Goal: Task Accomplishment & Management: Use online tool/utility

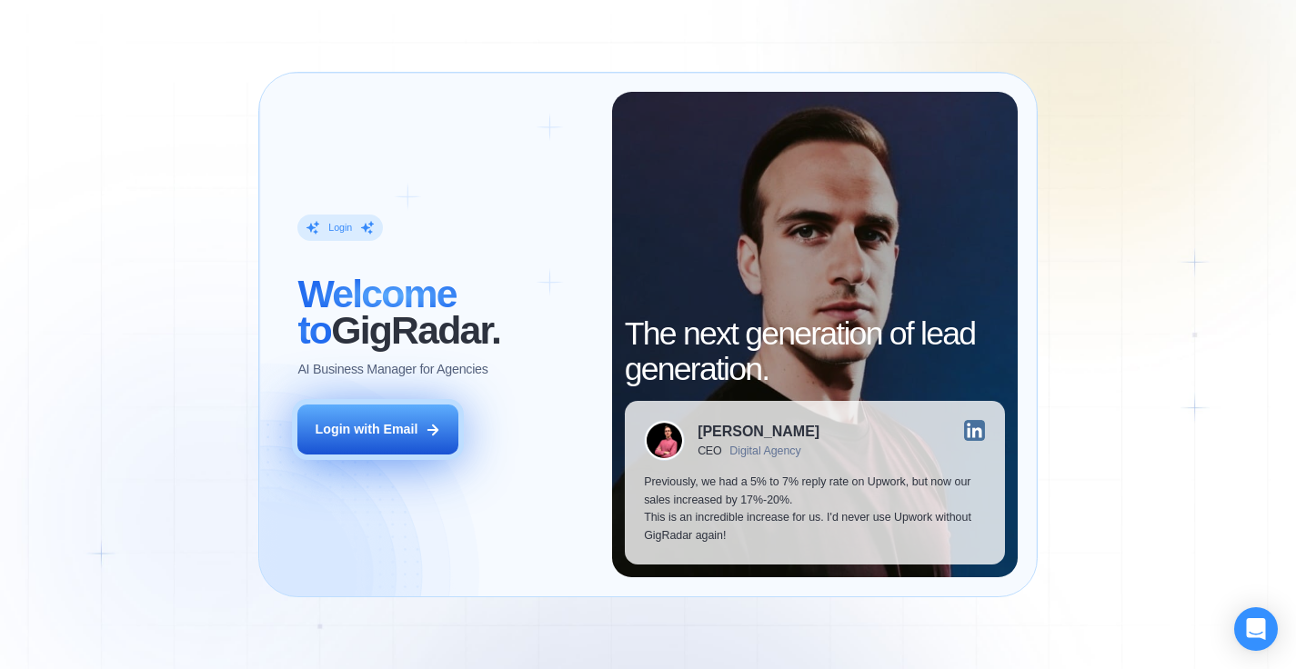
click at [375, 432] on div "Login with Email" at bounding box center [367, 430] width 103 height 18
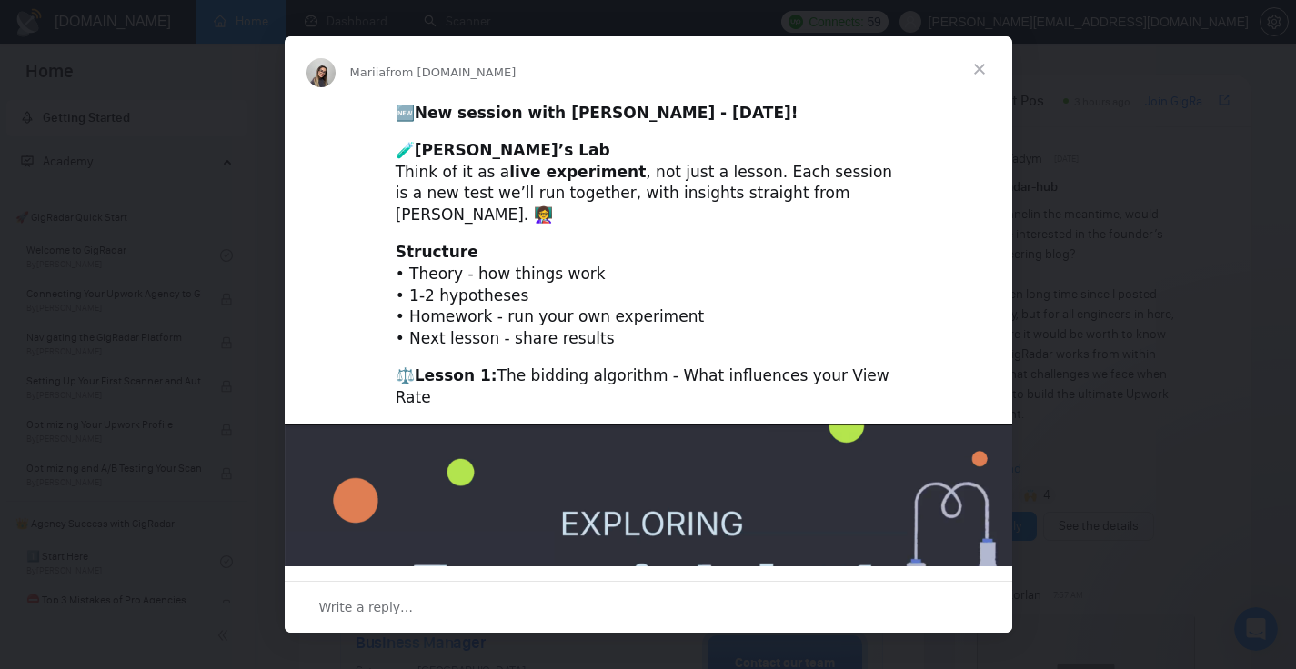
click at [977, 65] on span "Close" at bounding box center [979, 68] width 65 height 65
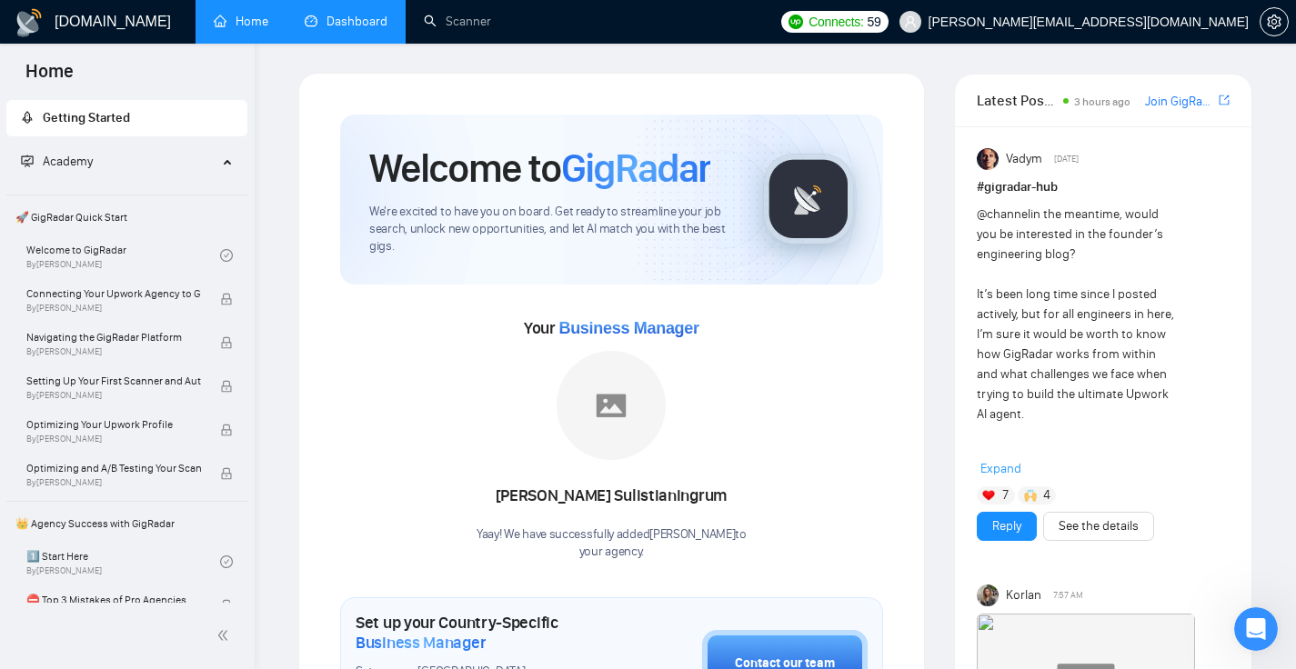
click at [350, 21] on link "Dashboard" at bounding box center [346, 21] width 83 height 15
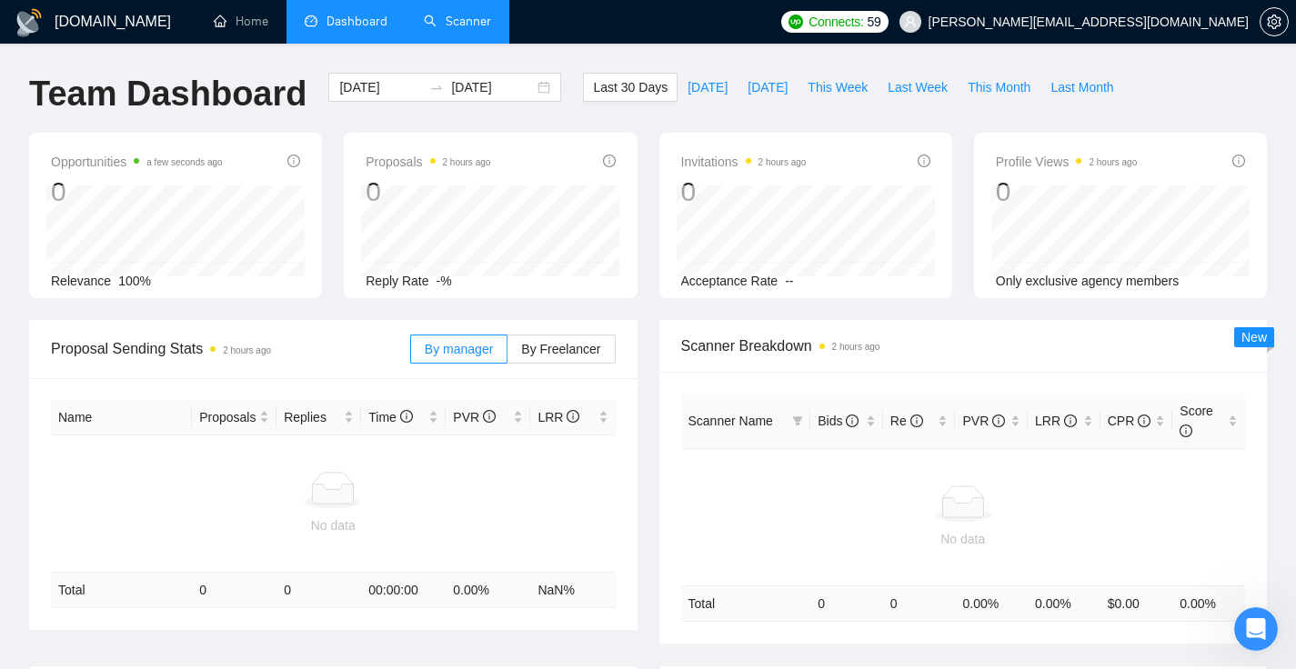
click at [424, 29] on link "Scanner" at bounding box center [457, 21] width 67 height 15
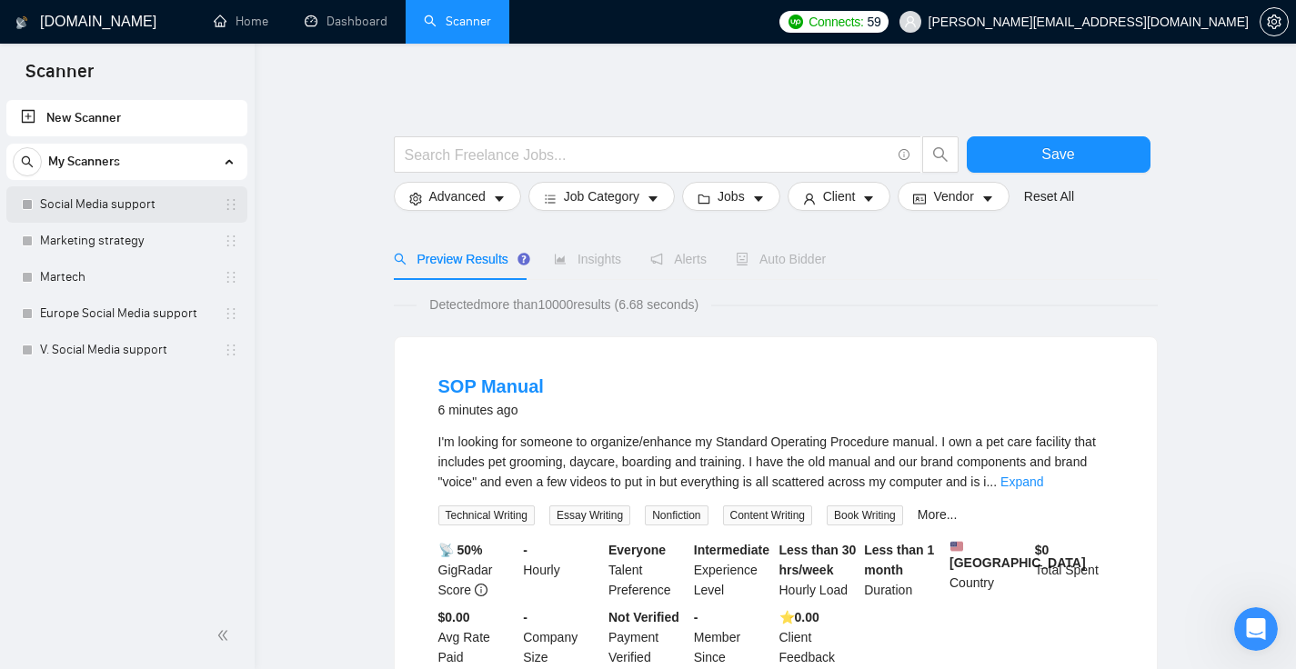
click at [126, 199] on link "Social Media support" at bounding box center [126, 204] width 173 height 36
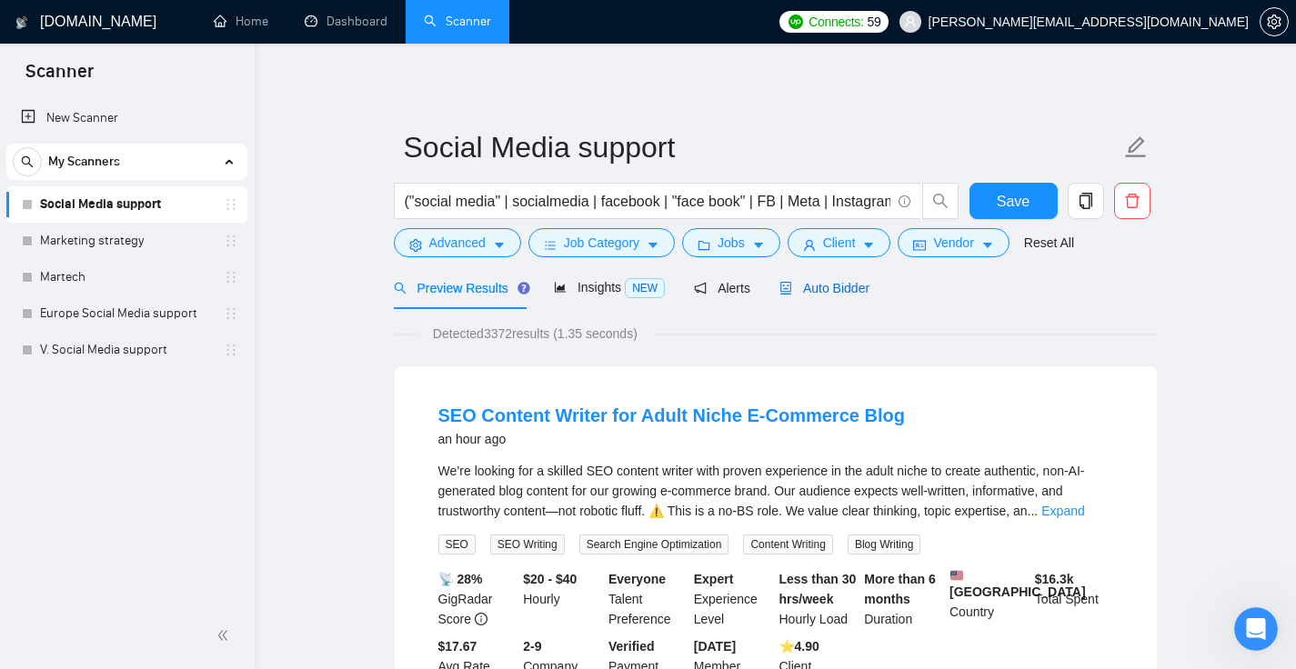
click at [849, 295] on span "Auto Bidder" at bounding box center [824, 288] width 90 height 15
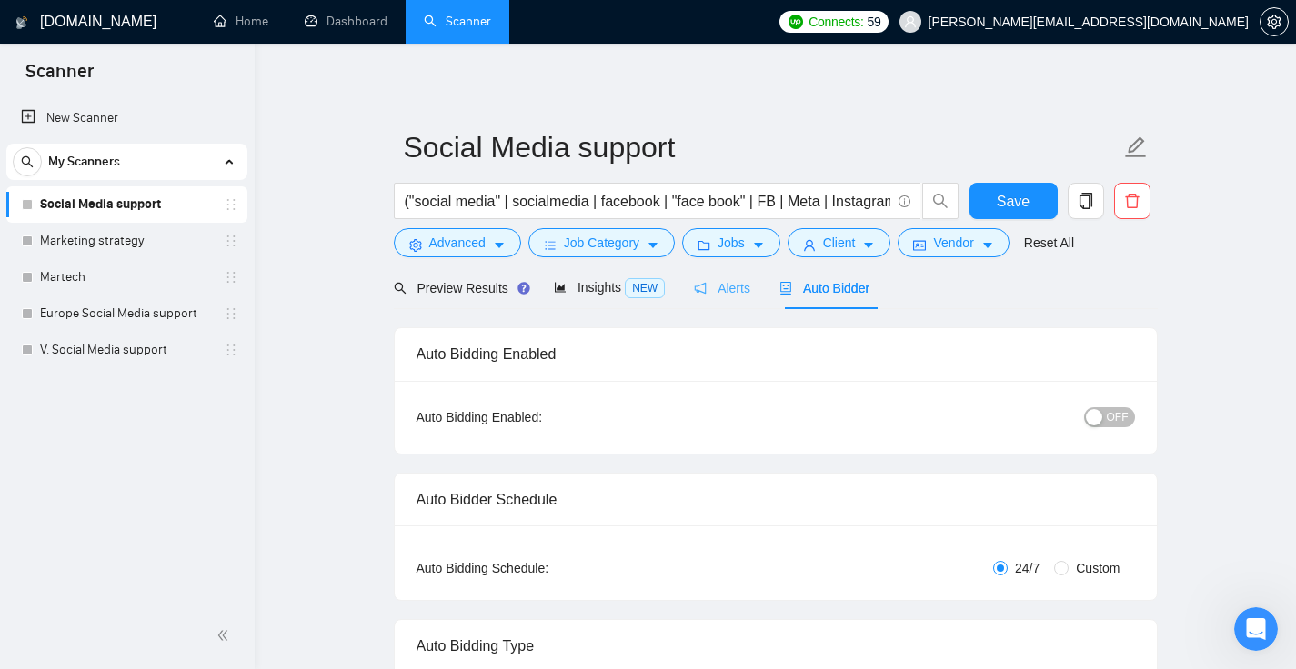
click at [729, 300] on div "Alerts" at bounding box center [722, 287] width 56 height 43
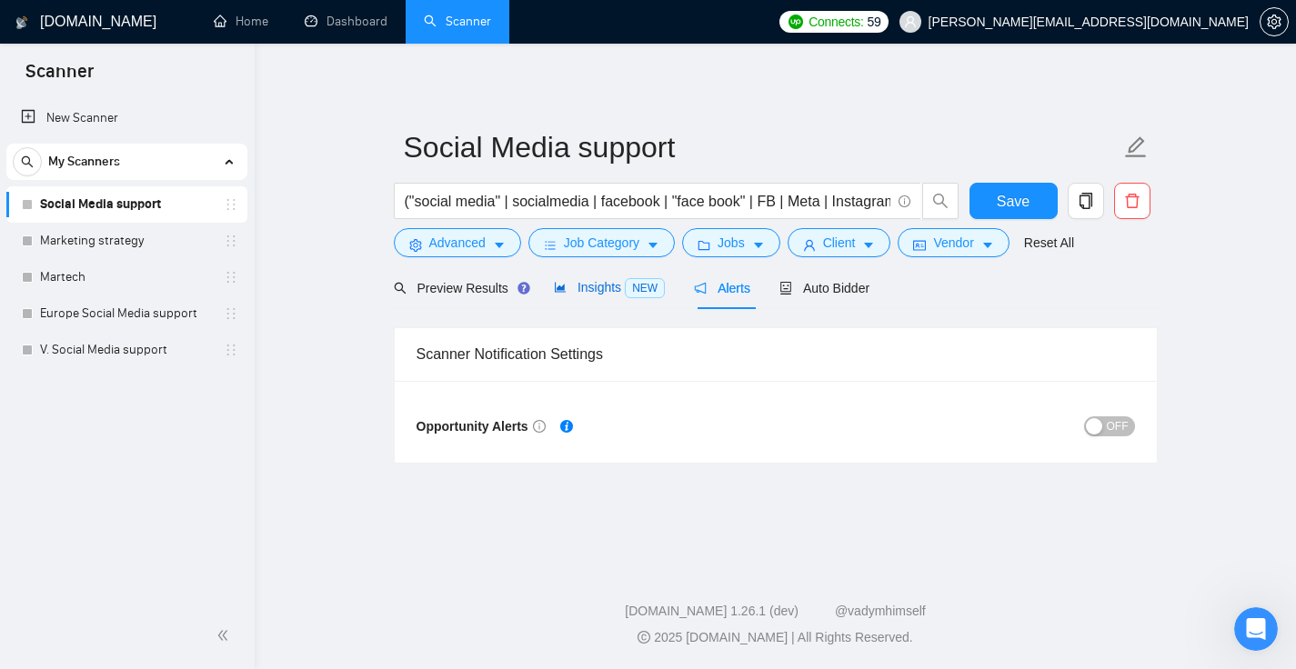
click at [587, 297] on div "Insights NEW" at bounding box center [609, 287] width 111 height 21
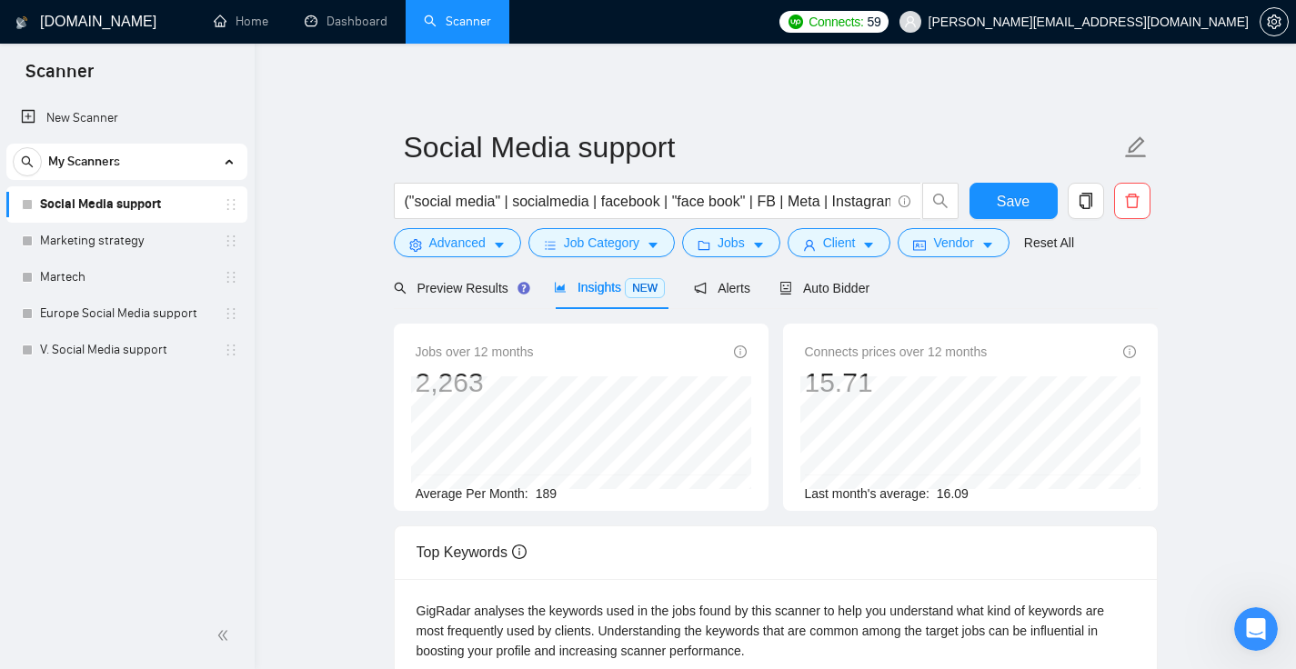
scroll to position [1, 0]
